Goal: Register for event/course

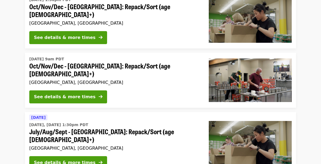
scroll to position [182, 0]
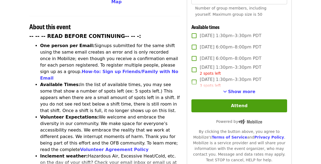
scroll to position [199, 0]
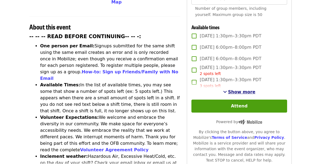
click at [230, 90] on span "Show more" at bounding box center [241, 92] width 27 height 5
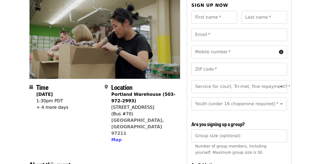
scroll to position [0, 0]
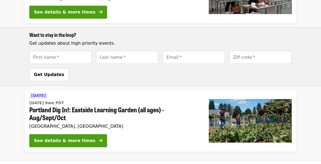
scroll to position [413, 0]
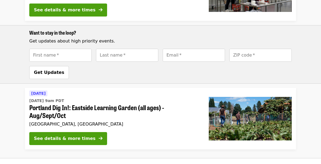
click at [116, 104] on span "Portland Dig In!: Eastside Learning Garden (all ages) - Aug/Sept/Oct" at bounding box center [114, 112] width 171 height 16
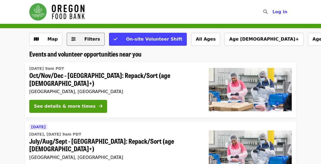
click at [85, 45] on button "Filters" at bounding box center [86, 39] width 38 height 13
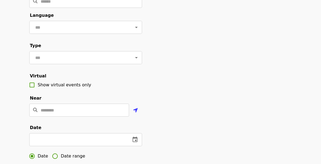
scroll to position [51, 0]
click at [98, 57] on input "text" at bounding box center [79, 57] width 91 height 10
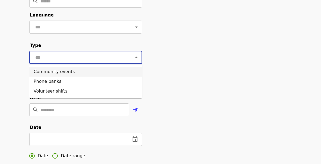
click at [174, 62] on div "Filter events Cancel ​ Language ​ Type ​ Virtual Show virtual events only Near …" at bounding box center [160, 133] width 271 height 303
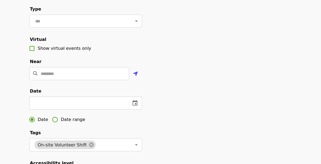
scroll to position [90, 0]
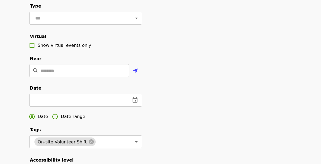
click at [103, 63] on fieldset "Near ​" at bounding box center [85, 68] width 113 height 25
click at [97, 72] on input "Location" at bounding box center [85, 70] width 88 height 13
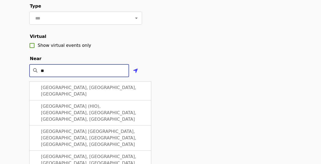
type input "*"
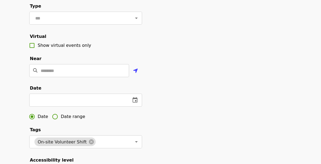
click at [198, 70] on div "Filter events Cancel ​ Language ​ Type ​ Virtual Show virtual events only Near …" at bounding box center [160, 93] width 271 height 303
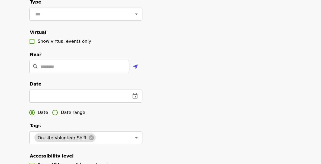
scroll to position [0, 0]
